Goal: Transaction & Acquisition: Book appointment/travel/reservation

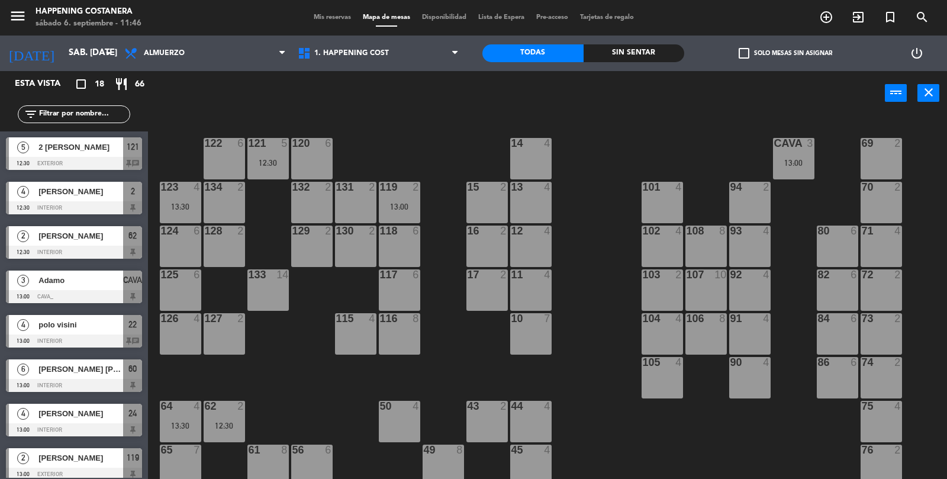
click at [807, 166] on div "13:00" at bounding box center [793, 163] width 41 height 8
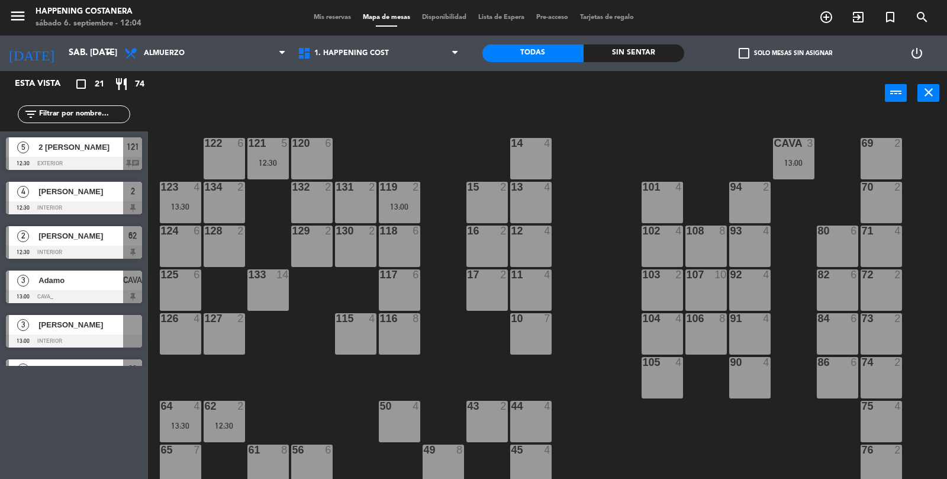
click at [586, 379] on div "69 2 122 6 121 5 12:30 120 6 14 4 CAVA 3 13:00 101 4 94 2 70 2 123 4 13:30 131 …" at bounding box center [552, 299] width 790 height 364
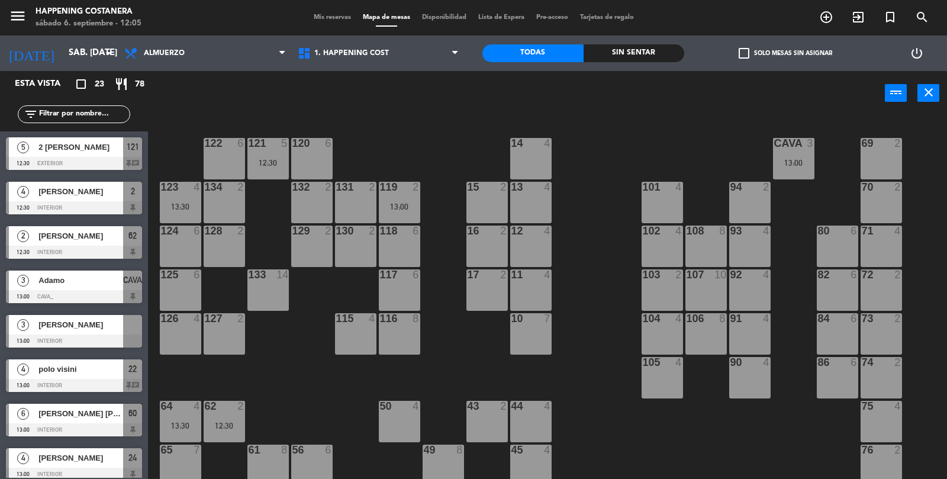
click at [825, 22] on icon "add_circle_outline" at bounding box center [826, 17] width 14 height 14
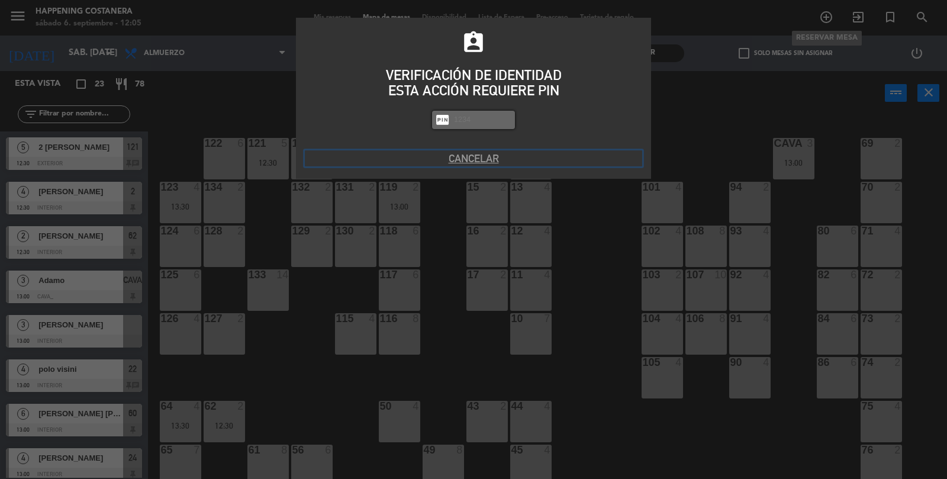
click at [476, 163] on button "Cancelar" at bounding box center [473, 158] width 337 height 16
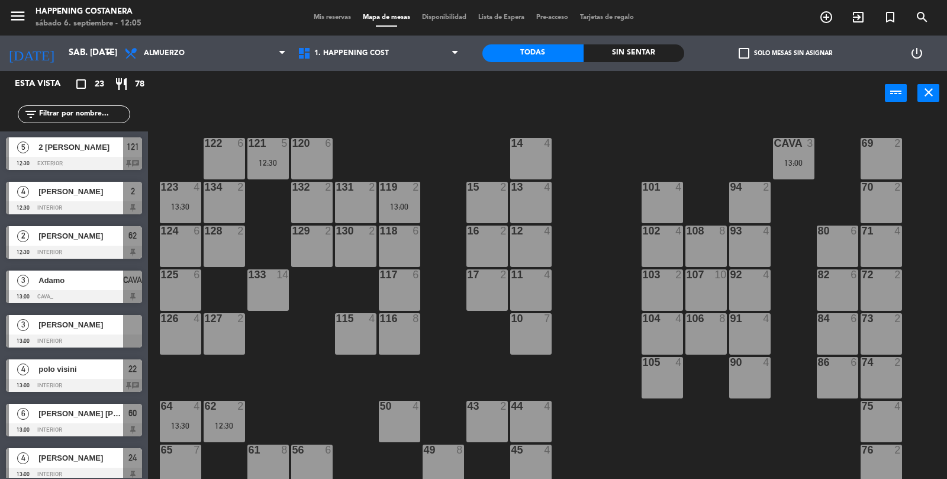
click at [454, 373] on div "69 2 122 6 121 5 12:30 120 6 14 4 CAVA 3 13:00 101 4 94 2 70 2 123 4 13:30 131 …" at bounding box center [552, 299] width 790 height 364
click at [273, 398] on div "69 2 122 6 121 5 12:30 120 6 14 4 CAVA 3 13:00 101 4 94 2 70 2 123 4 13:30 131 …" at bounding box center [552, 299] width 790 height 364
click at [831, 21] on icon "add_circle_outline" at bounding box center [826, 17] width 14 height 14
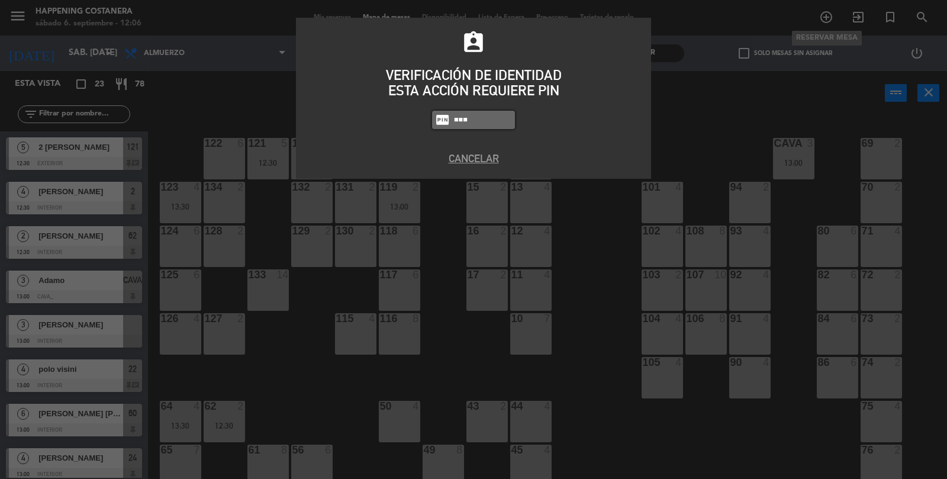
type input "6437"
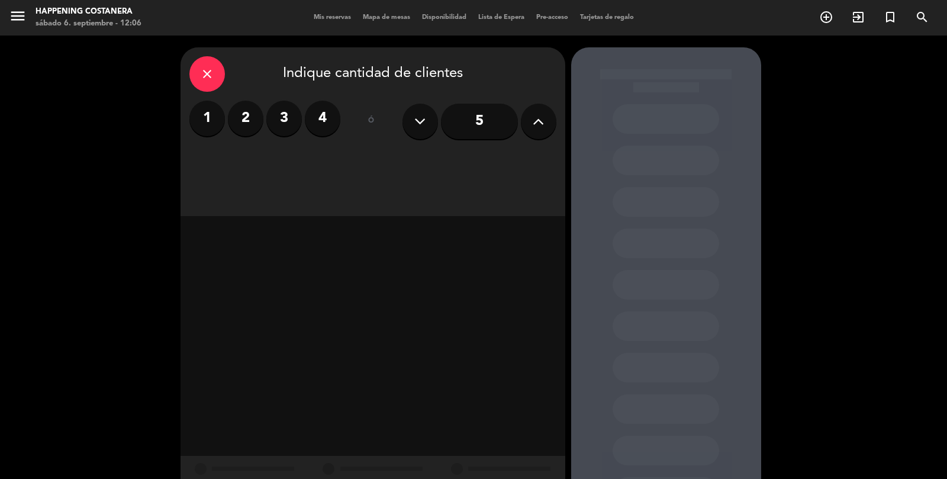
click at [235, 118] on label "2" at bounding box center [246, 119] width 36 height 36
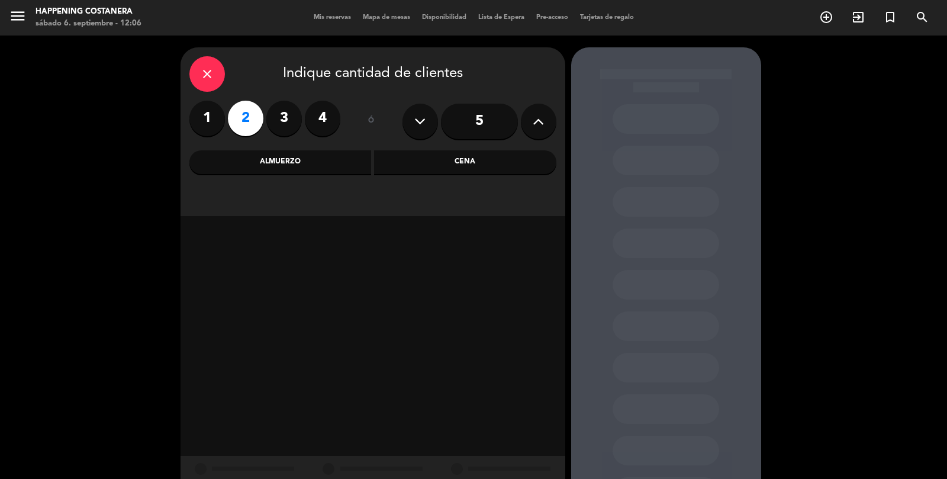
click at [270, 168] on div "Almuerzo" at bounding box center [280, 162] width 182 height 24
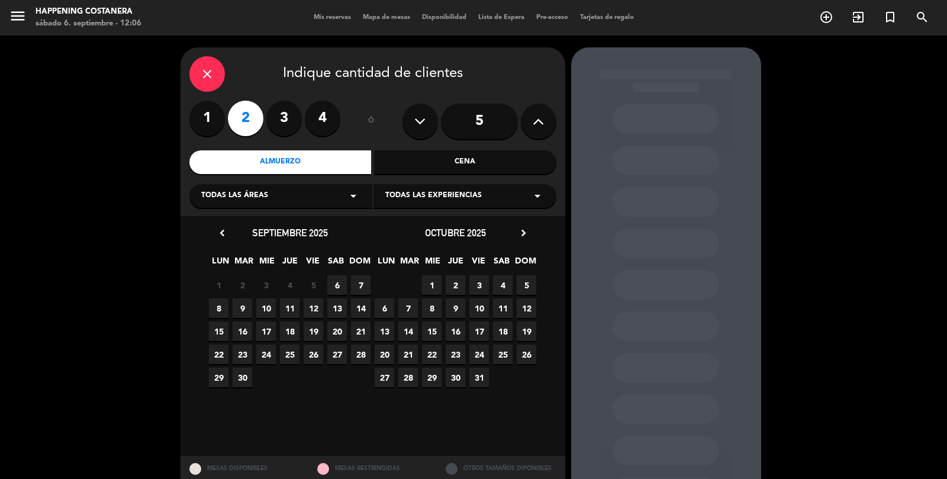
click at [355, 291] on span "7" at bounding box center [361, 285] width 20 height 20
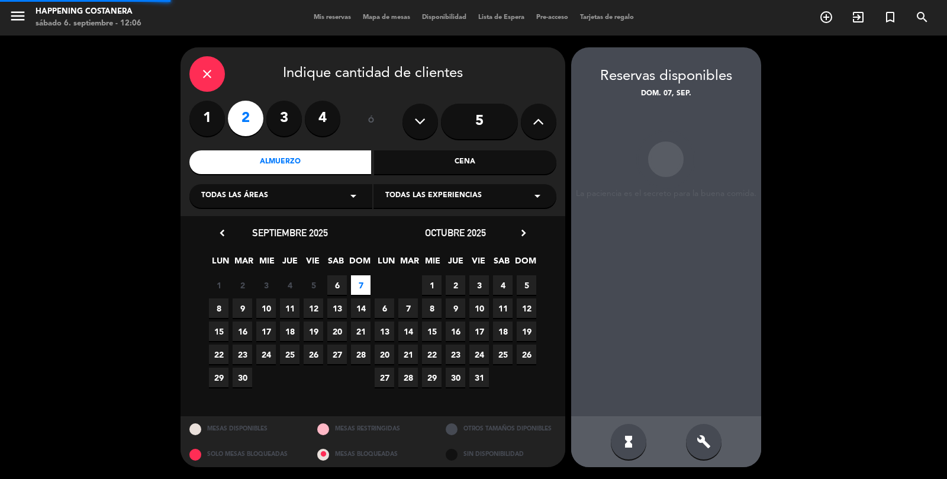
scroll to position [47, 0]
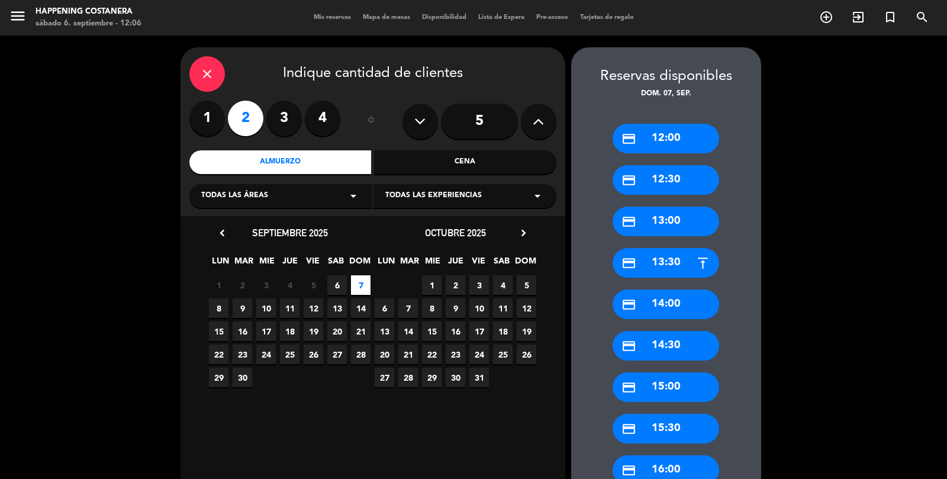
click at [674, 290] on div "credit_card 14:00" at bounding box center [666, 305] width 107 height 30
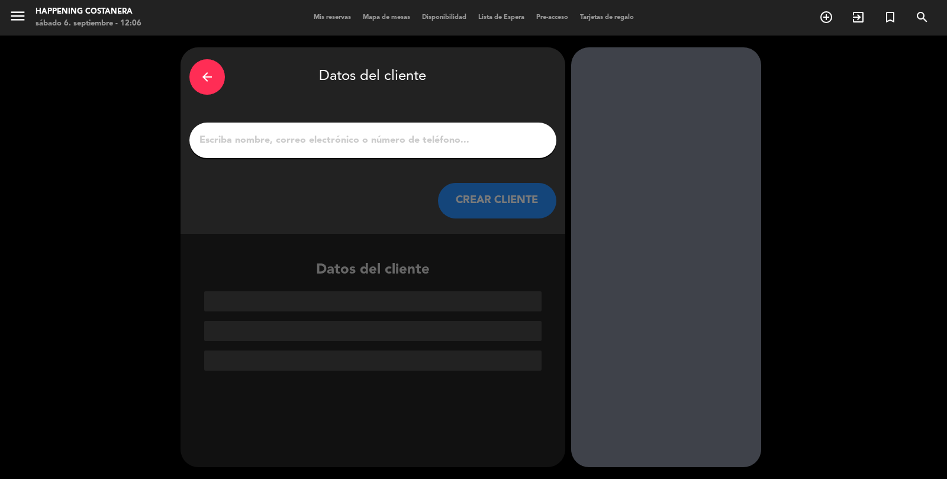
click at [249, 132] on input "1" at bounding box center [372, 140] width 349 height 17
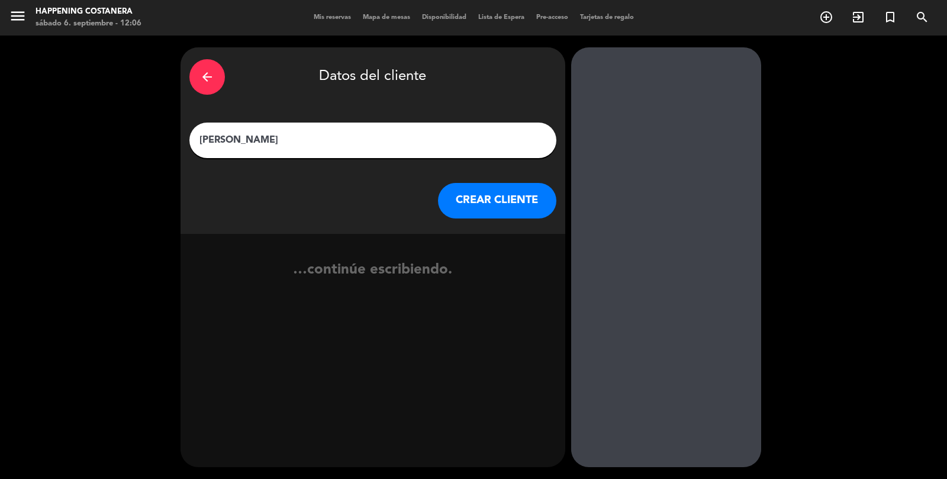
type input "[PERSON_NAME]"
click at [491, 183] on button "CREAR CLIENTE" at bounding box center [497, 201] width 118 height 36
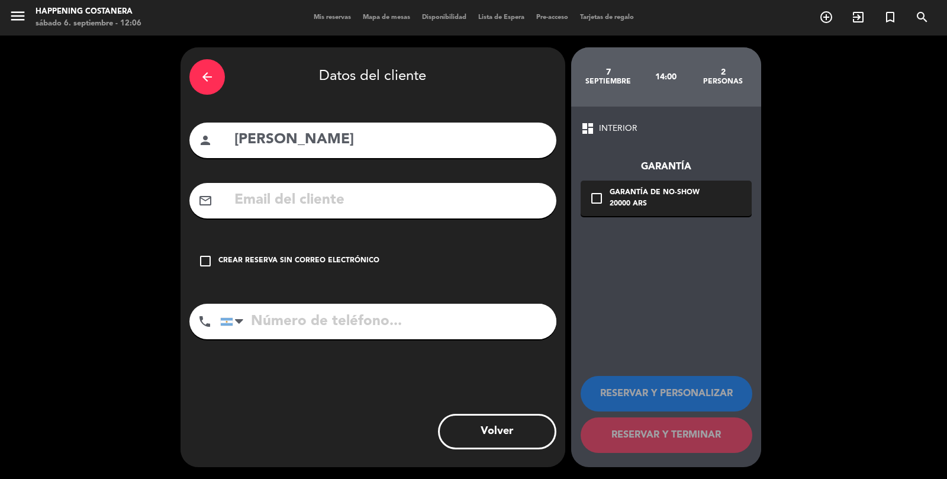
click at [320, 304] on input "tel" at bounding box center [388, 322] width 336 height 36
type input "1154006460"
click at [208, 254] on icon "check_box_outline_blank" at bounding box center [205, 261] width 14 height 14
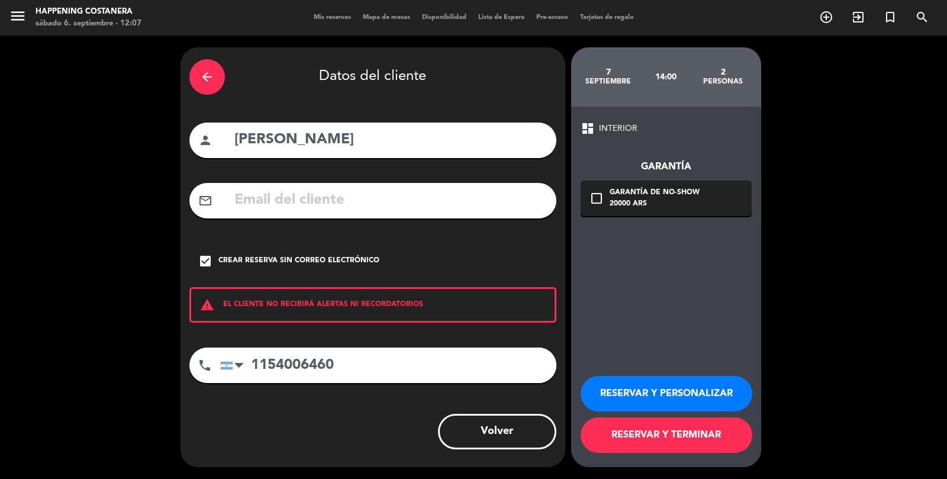
scroll to position [57, 0]
click at [656, 445] on button "RESERVAR Y TERMINAR" at bounding box center [667, 435] width 172 height 36
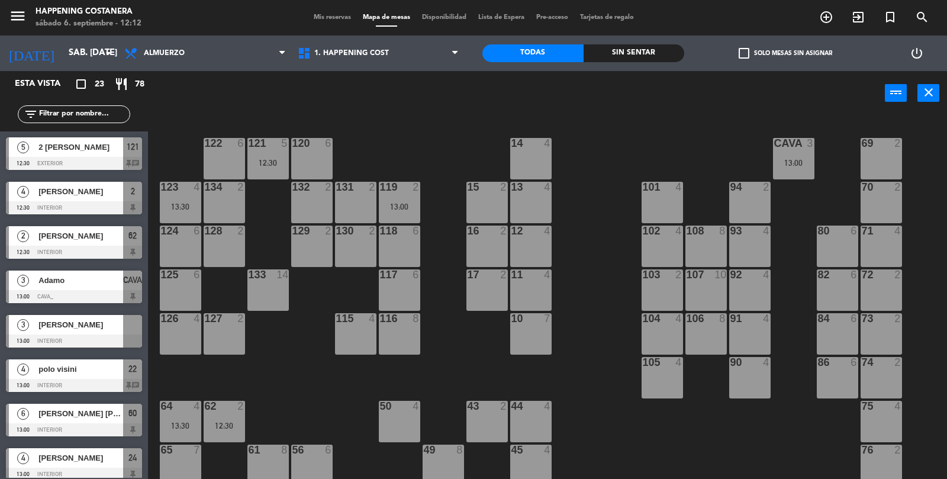
click at [820, 15] on icon "add_circle_outline" at bounding box center [826, 17] width 14 height 14
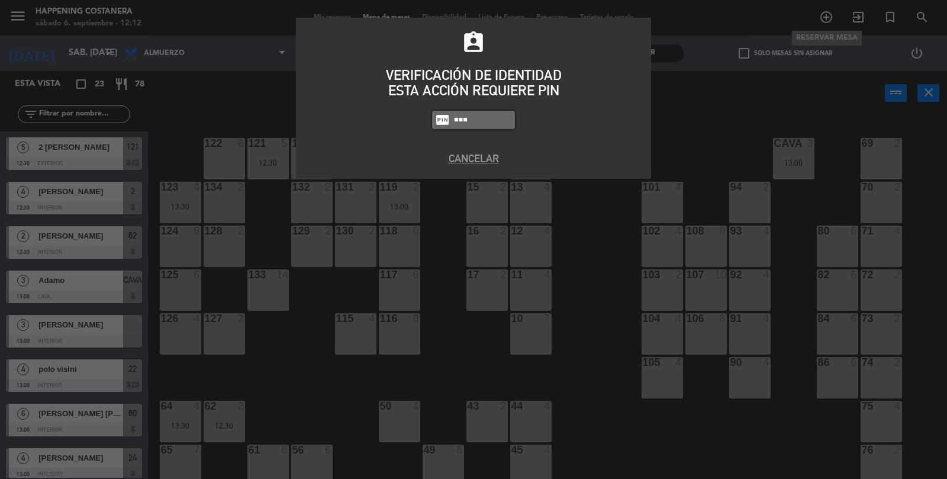
type input "9660"
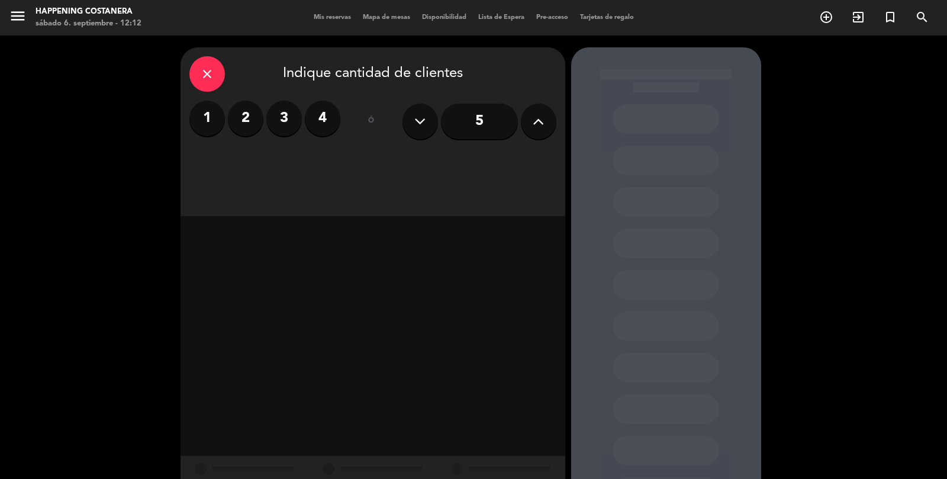
click at [237, 117] on label "2" at bounding box center [246, 119] width 36 height 36
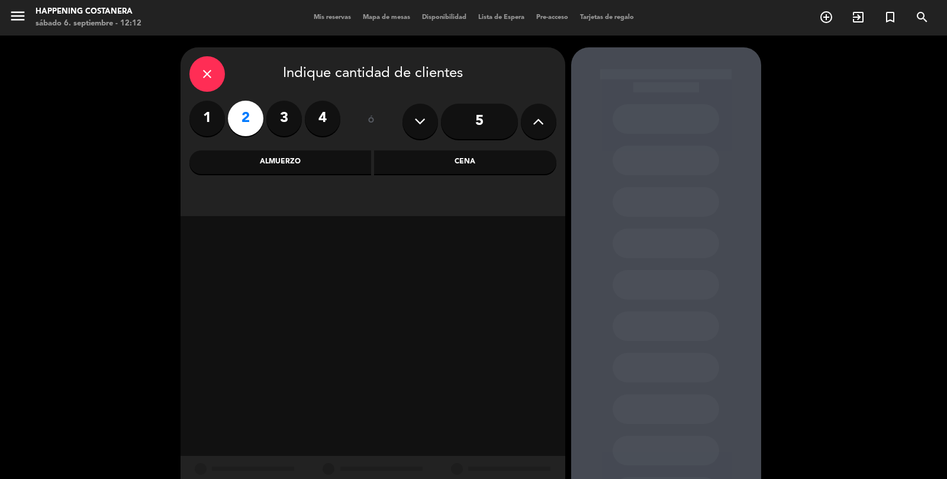
click at [250, 159] on div "Almuerzo" at bounding box center [280, 162] width 182 height 24
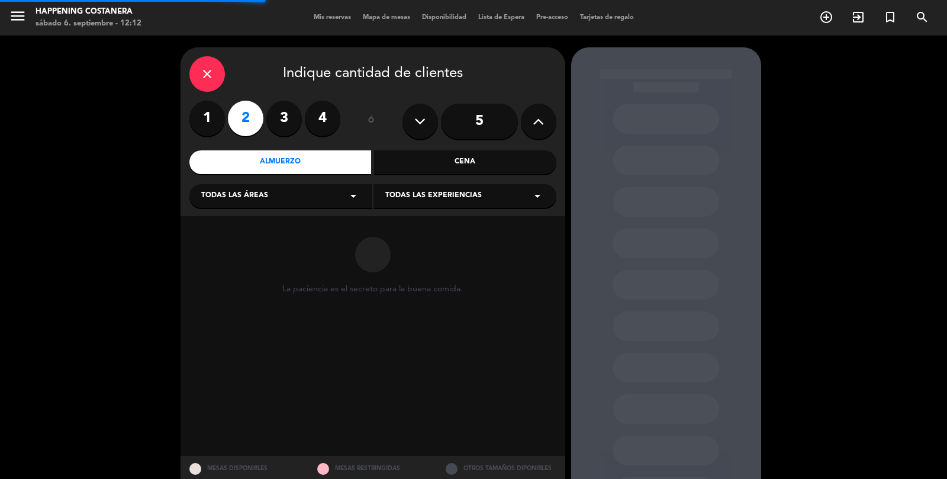
click at [226, 187] on div "Todas las áreas arrow_drop_down" at bounding box center [280, 196] width 183 height 24
click at [204, 256] on div "INTERIOR" at bounding box center [280, 261] width 159 height 12
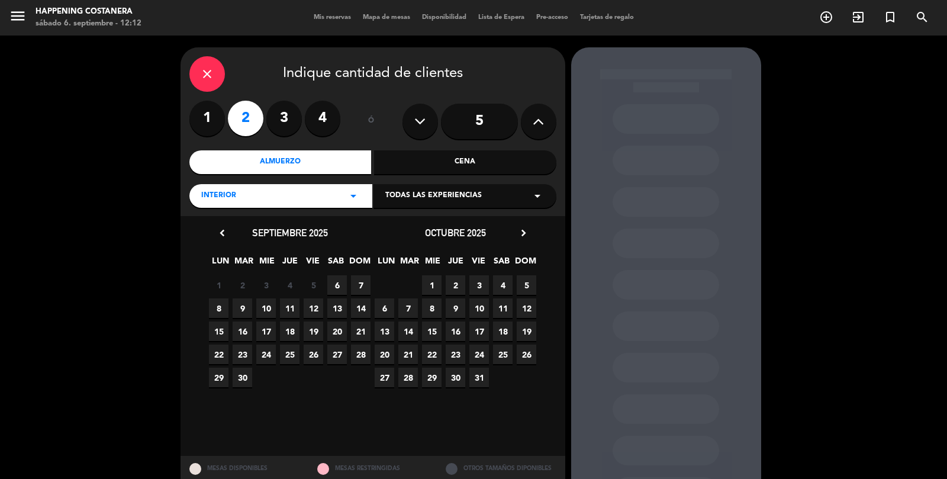
click at [336, 287] on span "6" at bounding box center [337, 285] width 20 height 20
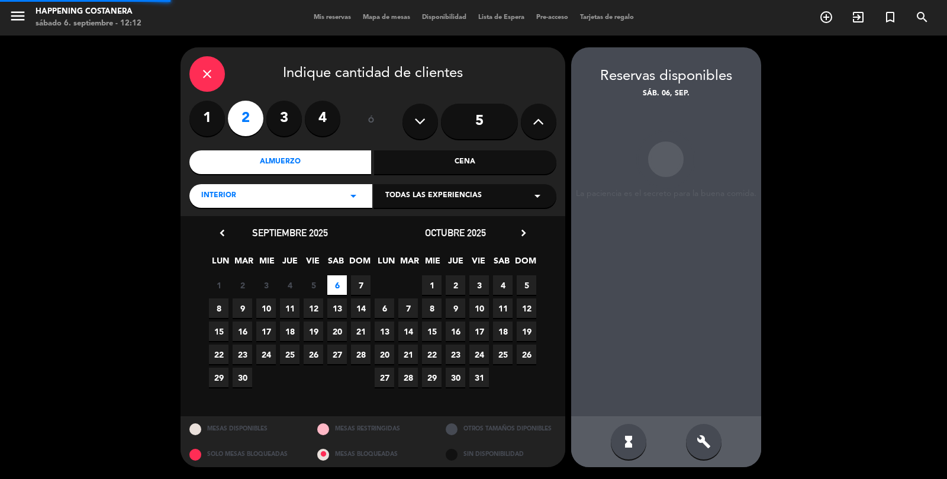
scroll to position [47, 0]
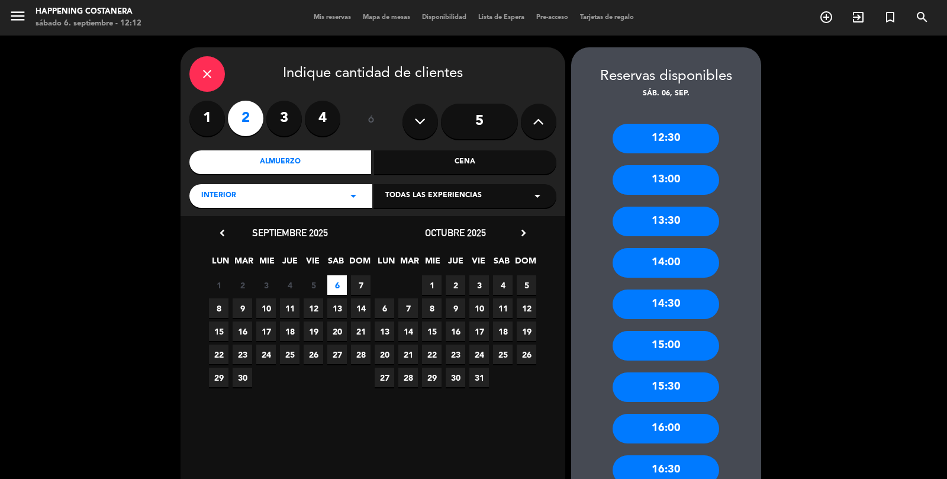
click at [664, 207] on div "13:30" at bounding box center [666, 222] width 107 height 30
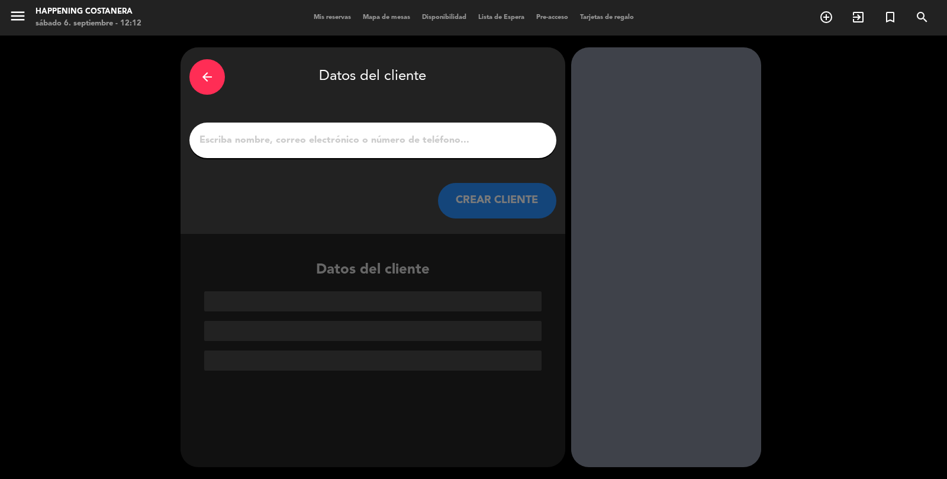
click at [434, 132] on input "1" at bounding box center [372, 140] width 349 height 17
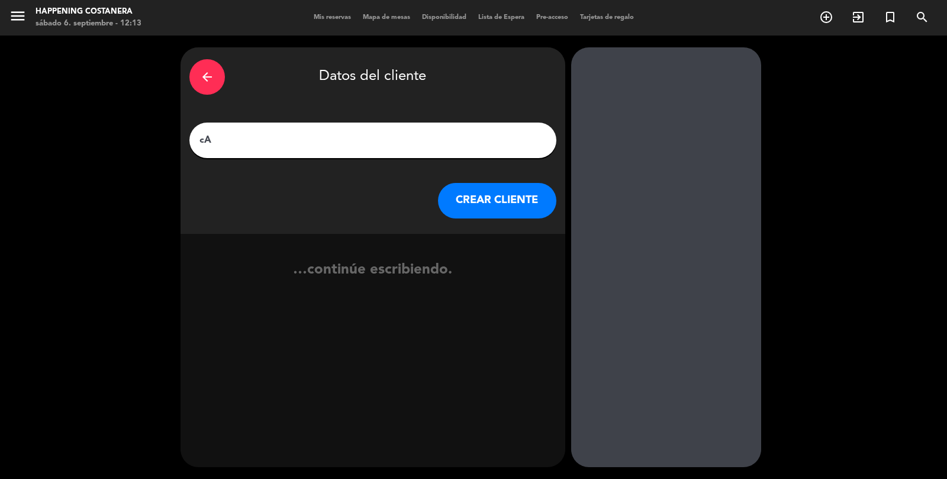
type input "c"
type input "Cande Benijez"
click at [504, 183] on button "CREAR CLIENTE" at bounding box center [497, 201] width 118 height 36
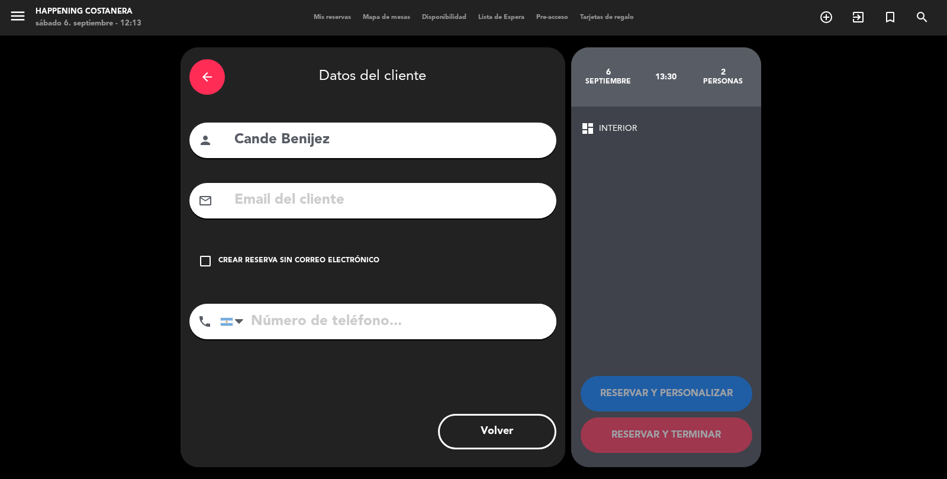
click at [204, 254] on icon "check_box_outline_blank" at bounding box center [205, 261] width 14 height 14
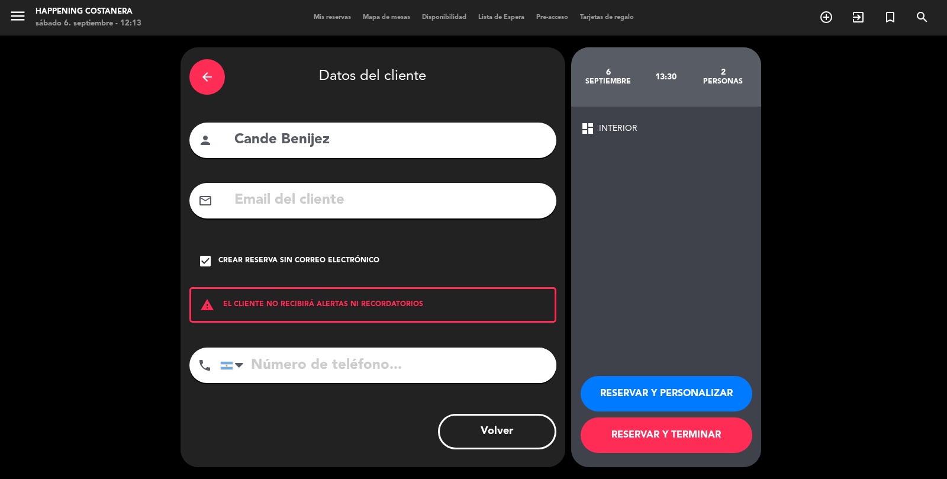
scroll to position [57, 0]
click at [368, 128] on input "Cande Benijez" at bounding box center [390, 140] width 314 height 24
type input "Cande Benijez inv [PERSON_NAME]"
click at [633, 437] on button "RESERVAR Y TERMINAR" at bounding box center [667, 435] width 172 height 36
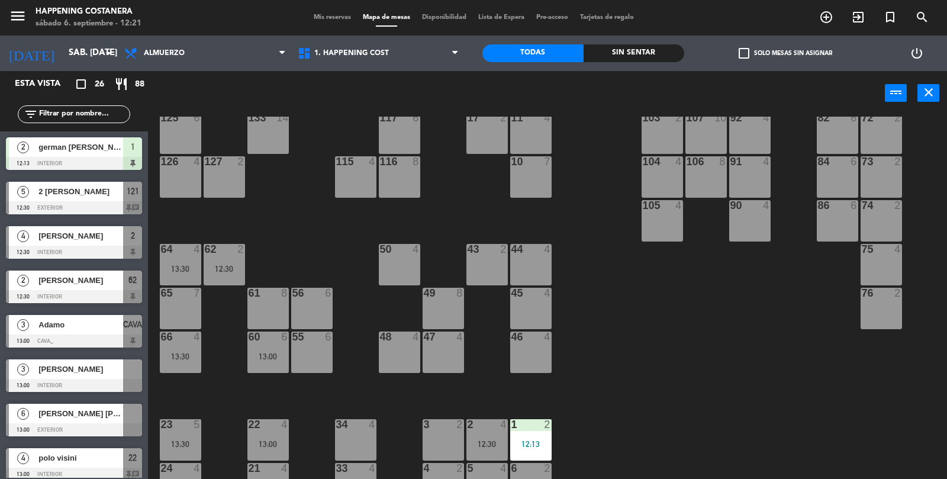
scroll to position [312, 0]
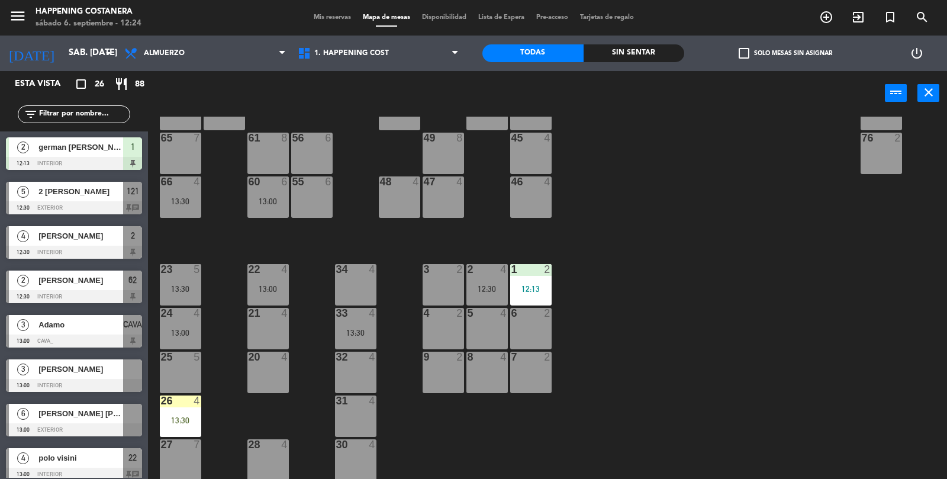
click at [265, 285] on div "13:00" at bounding box center [267, 289] width 41 height 8
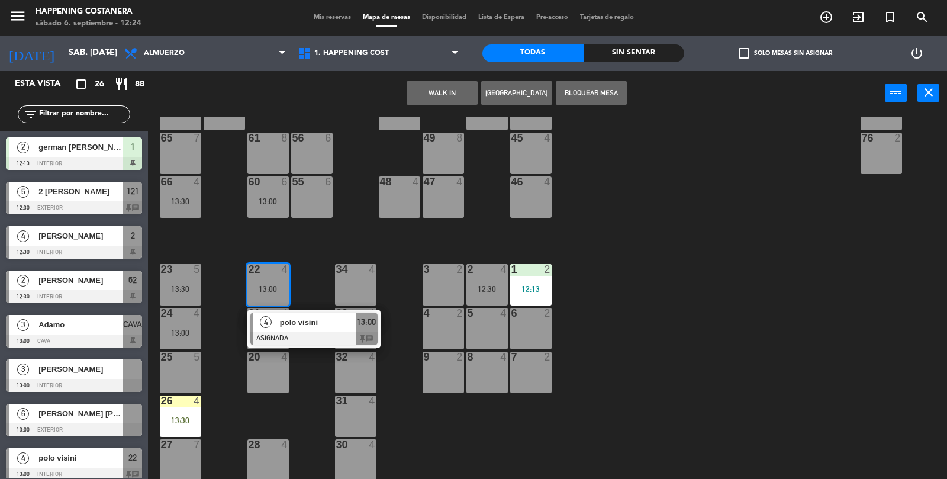
click at [281, 384] on div "20 4" at bounding box center [267, 372] width 41 height 41
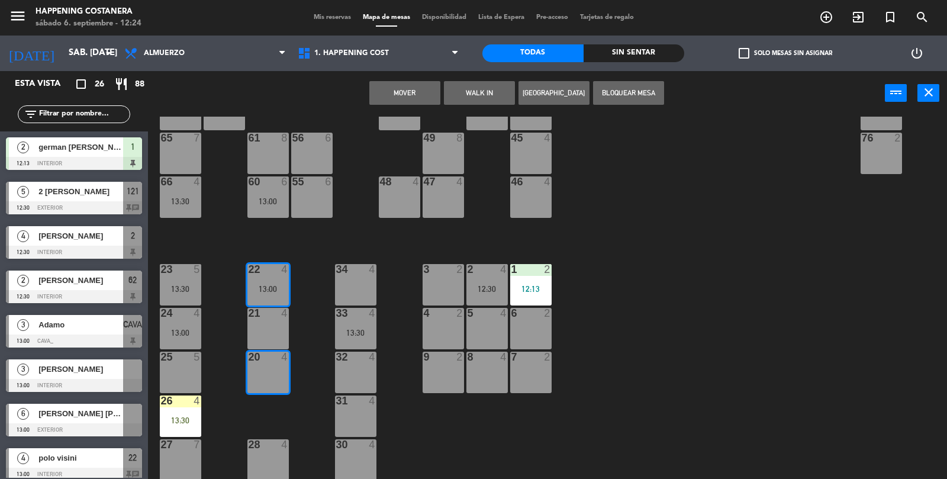
click at [733, 271] on div "69 2 122 6 121 5 12:30 120 6 14 4 CAVA 3 13:00 101 4 94 2 70 2 123 4 13:30 131 …" at bounding box center [552, 299] width 790 height 364
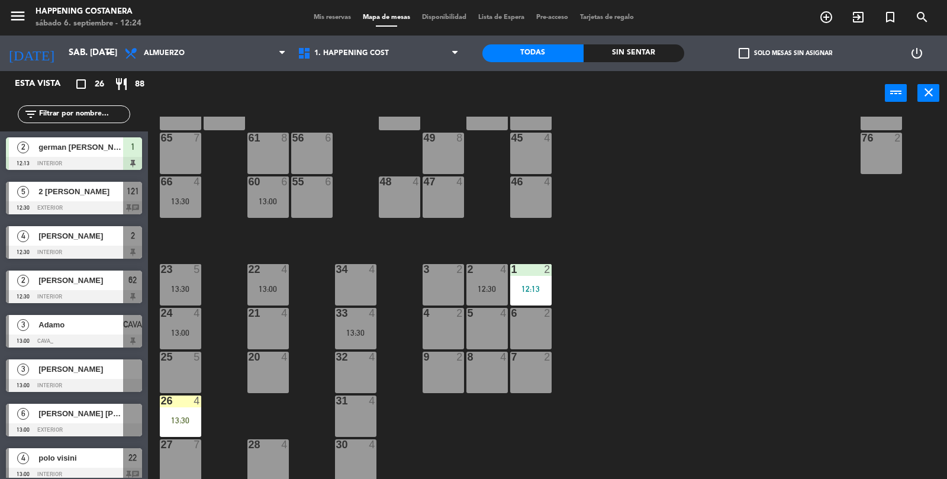
click at [265, 275] on div "22 4" at bounding box center [267, 270] width 41 height 12
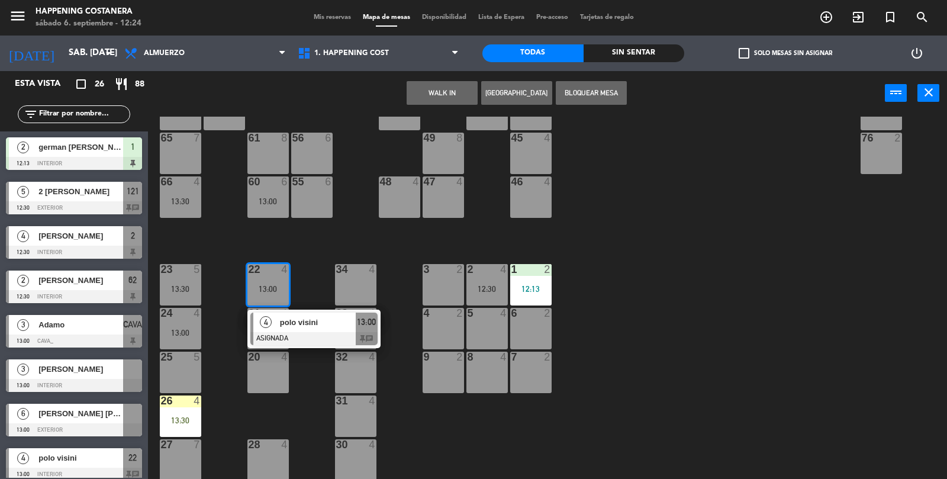
click at [321, 320] on span "polo visini" at bounding box center [318, 322] width 76 height 12
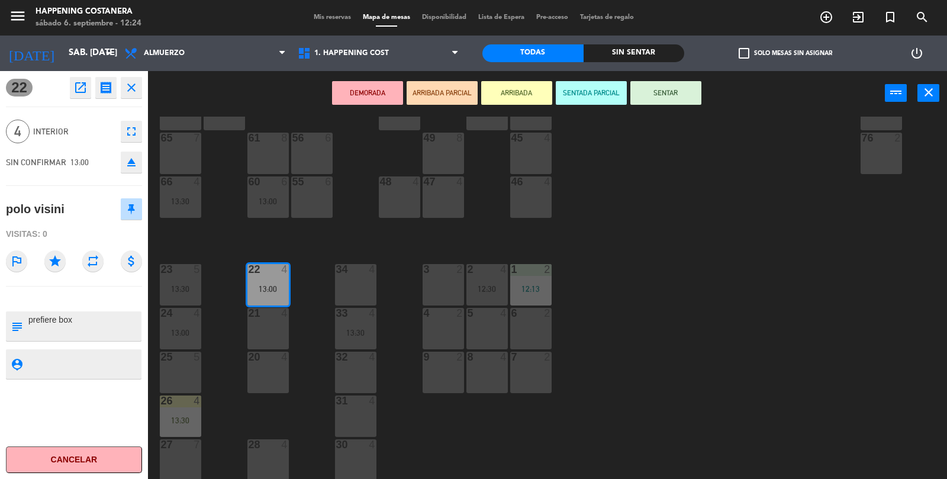
click at [278, 375] on div "20 4" at bounding box center [267, 372] width 41 height 41
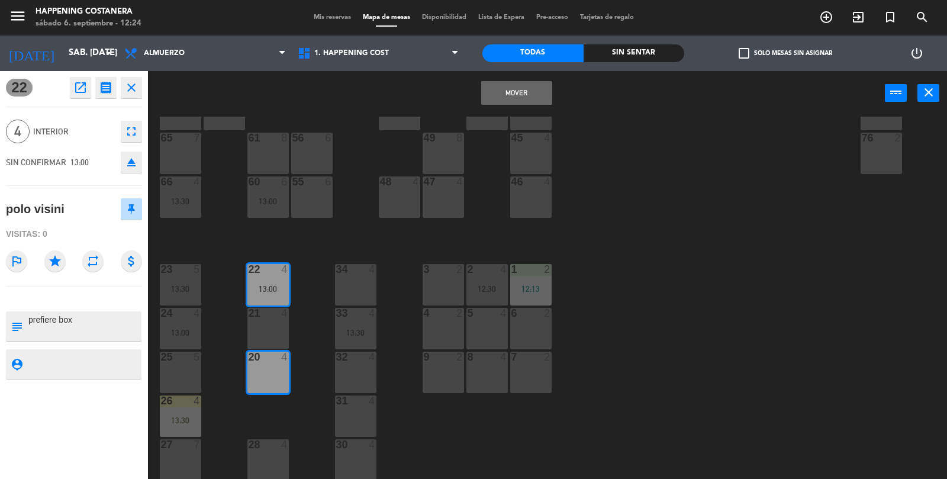
click at [526, 93] on button "Mover" at bounding box center [516, 93] width 71 height 24
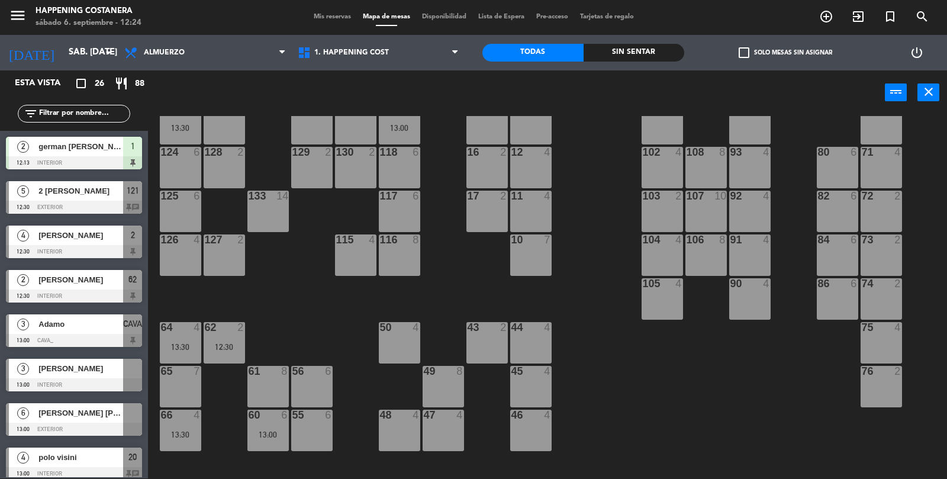
scroll to position [0, 0]
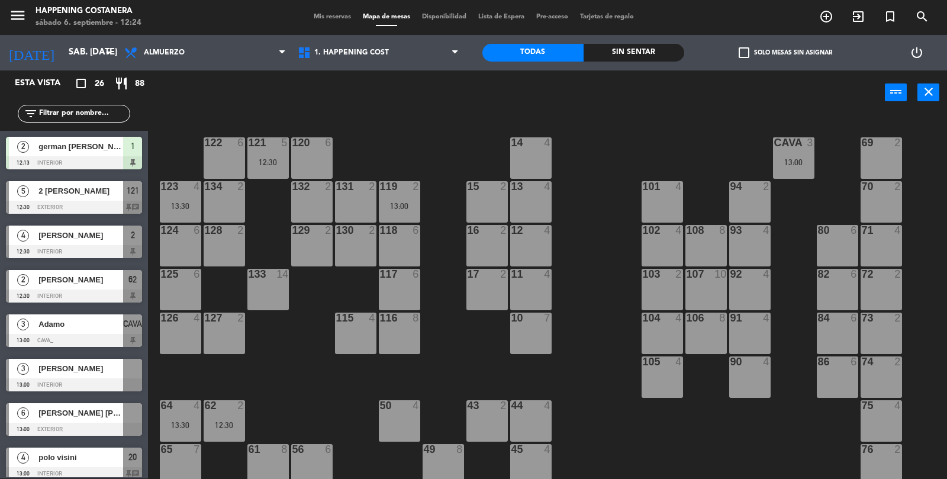
click at [830, 14] on icon "add_circle_outline" at bounding box center [826, 16] width 14 height 14
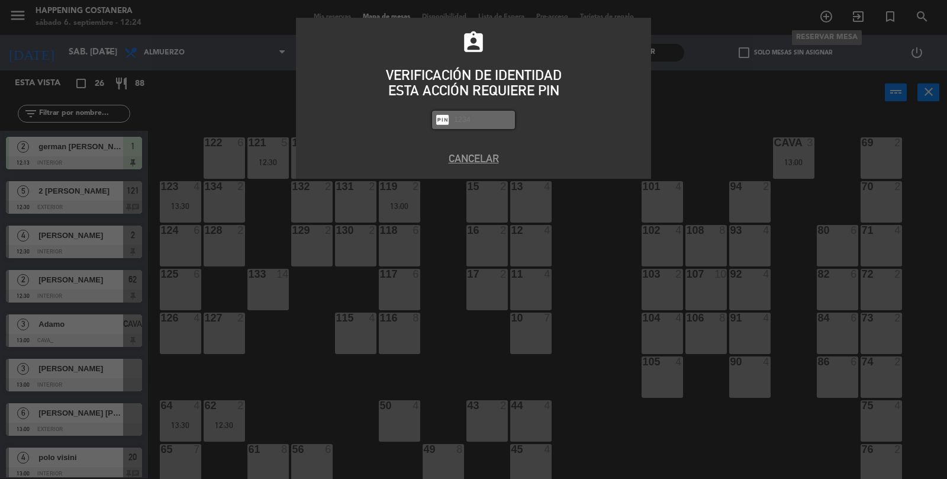
click at [475, 123] on input "text" at bounding box center [482, 120] width 59 height 14
type input "8116"
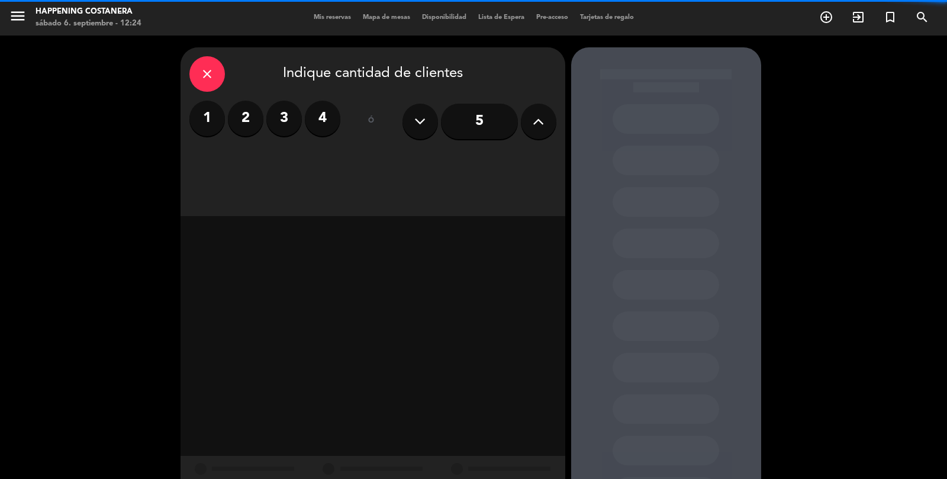
click at [248, 101] on label "2" at bounding box center [246, 119] width 36 height 36
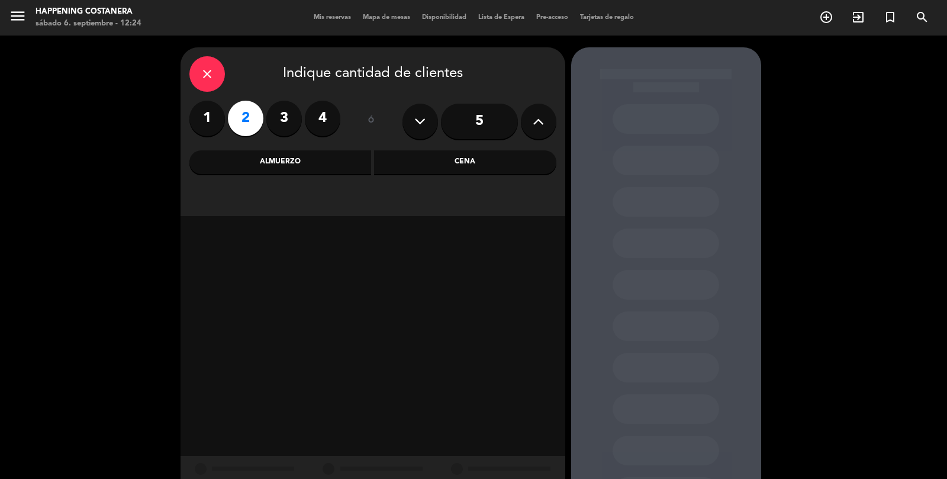
click at [301, 150] on div "Almuerzo" at bounding box center [280, 162] width 182 height 24
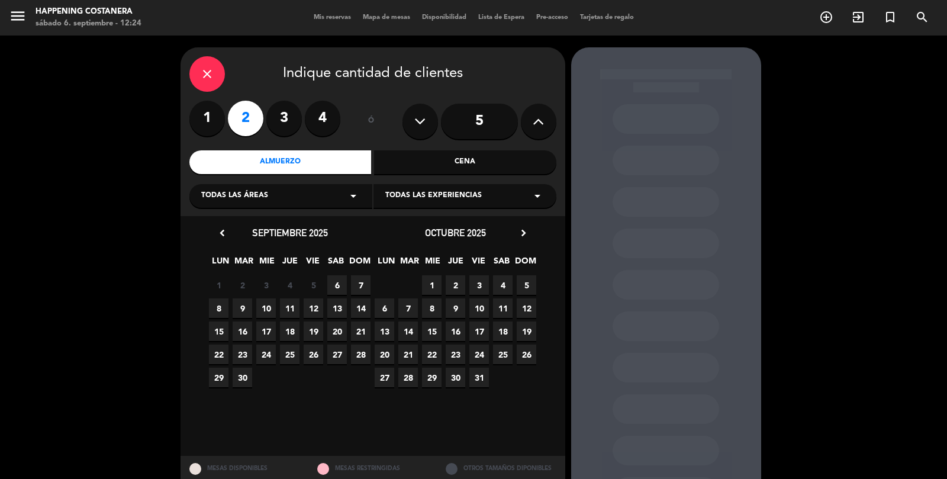
click at [340, 275] on span "6" at bounding box center [337, 285] width 20 height 20
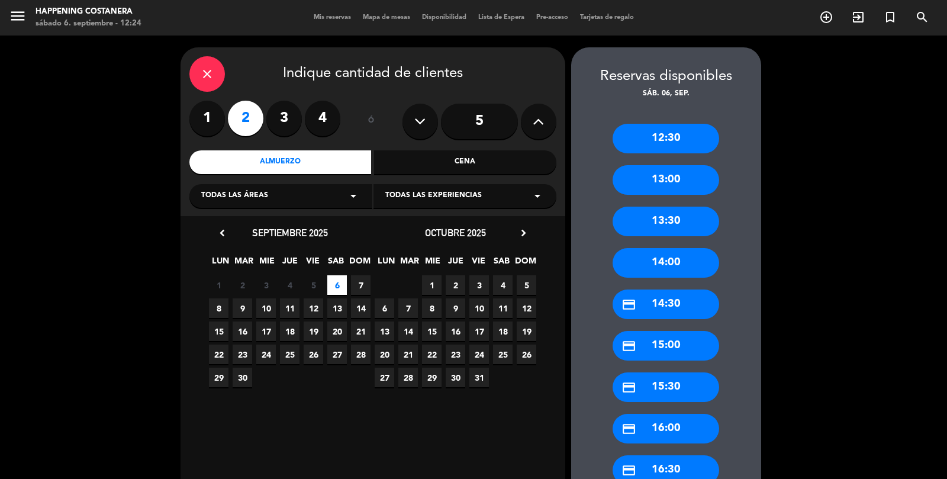
click at [674, 290] on div "credit_card 14:30" at bounding box center [666, 305] width 107 height 30
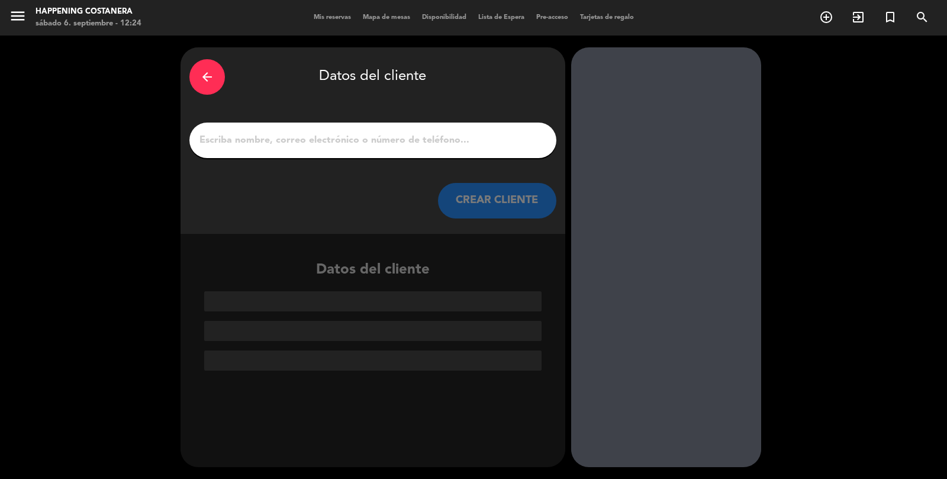
click at [226, 132] on input "1" at bounding box center [372, 140] width 349 height 17
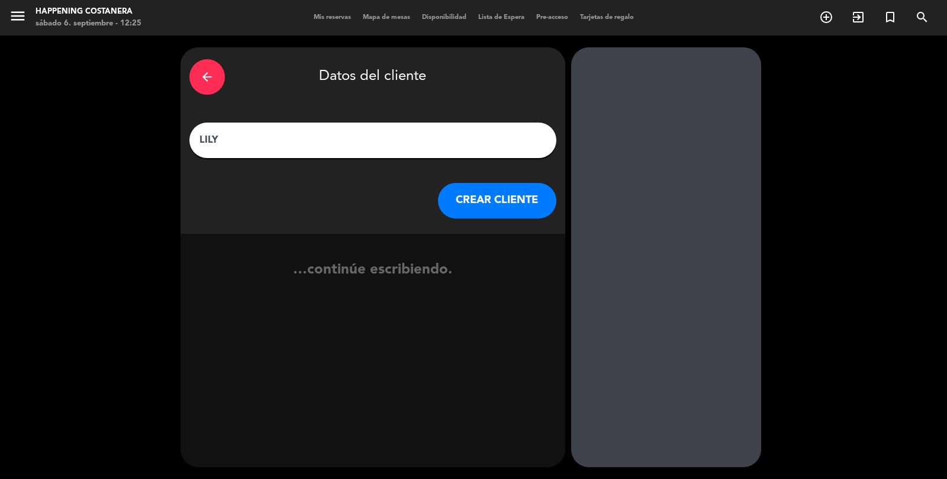
type input "LILYK"
click at [490, 183] on button "CREAR CLIENTE" at bounding box center [497, 201] width 118 height 36
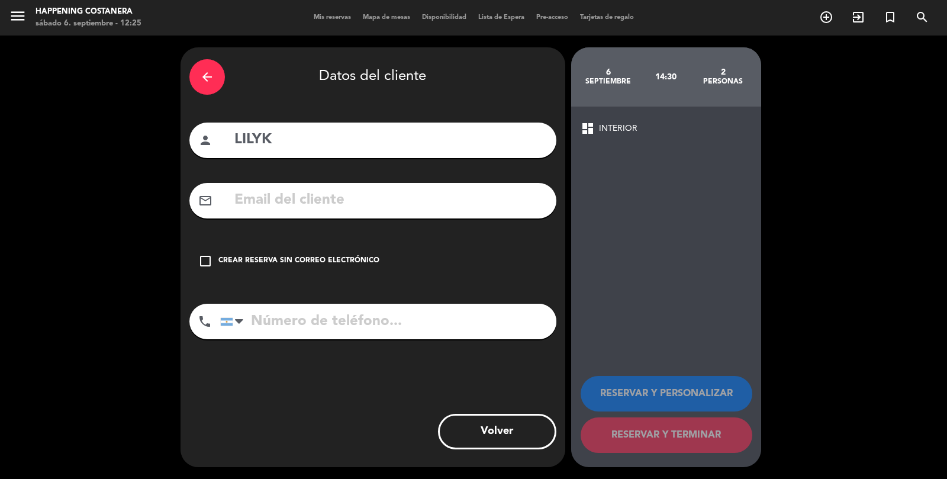
click at [384, 243] on div "check_box_outline_blank Crear reserva sin correo electrónico" at bounding box center [372, 261] width 367 height 36
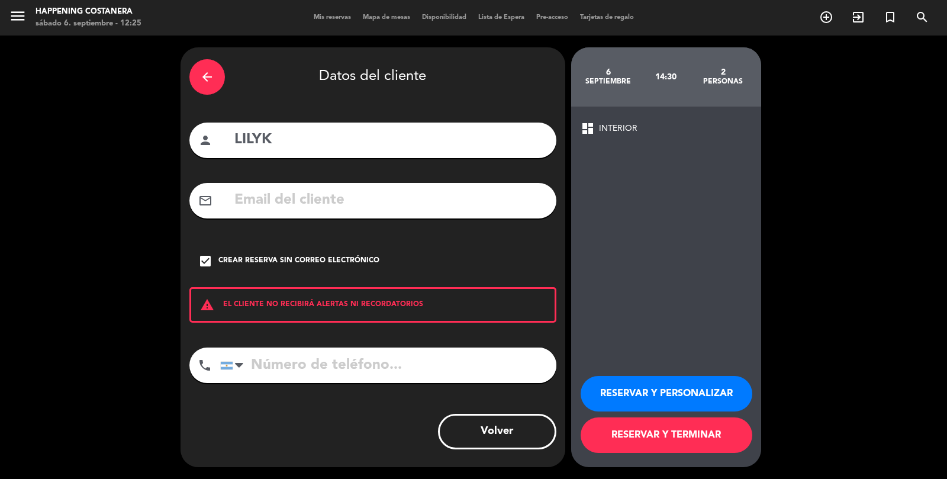
click at [660, 402] on button "RESERVAR Y PERSONALIZAR" at bounding box center [667, 394] width 172 height 36
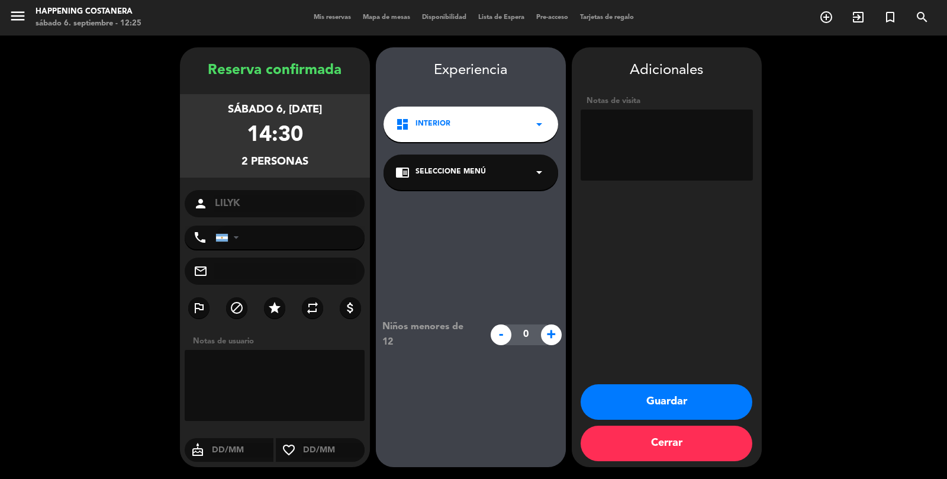
scroll to position [48, 0]
click at [673, 411] on button "Guardar" at bounding box center [667, 402] width 172 height 36
click at [676, 413] on button "Guardar" at bounding box center [667, 402] width 172 height 36
click at [673, 418] on button "Guardar" at bounding box center [667, 402] width 172 height 36
click at [676, 414] on button "Guardar" at bounding box center [667, 402] width 172 height 36
